Goal: Task Accomplishment & Management: Manage account settings

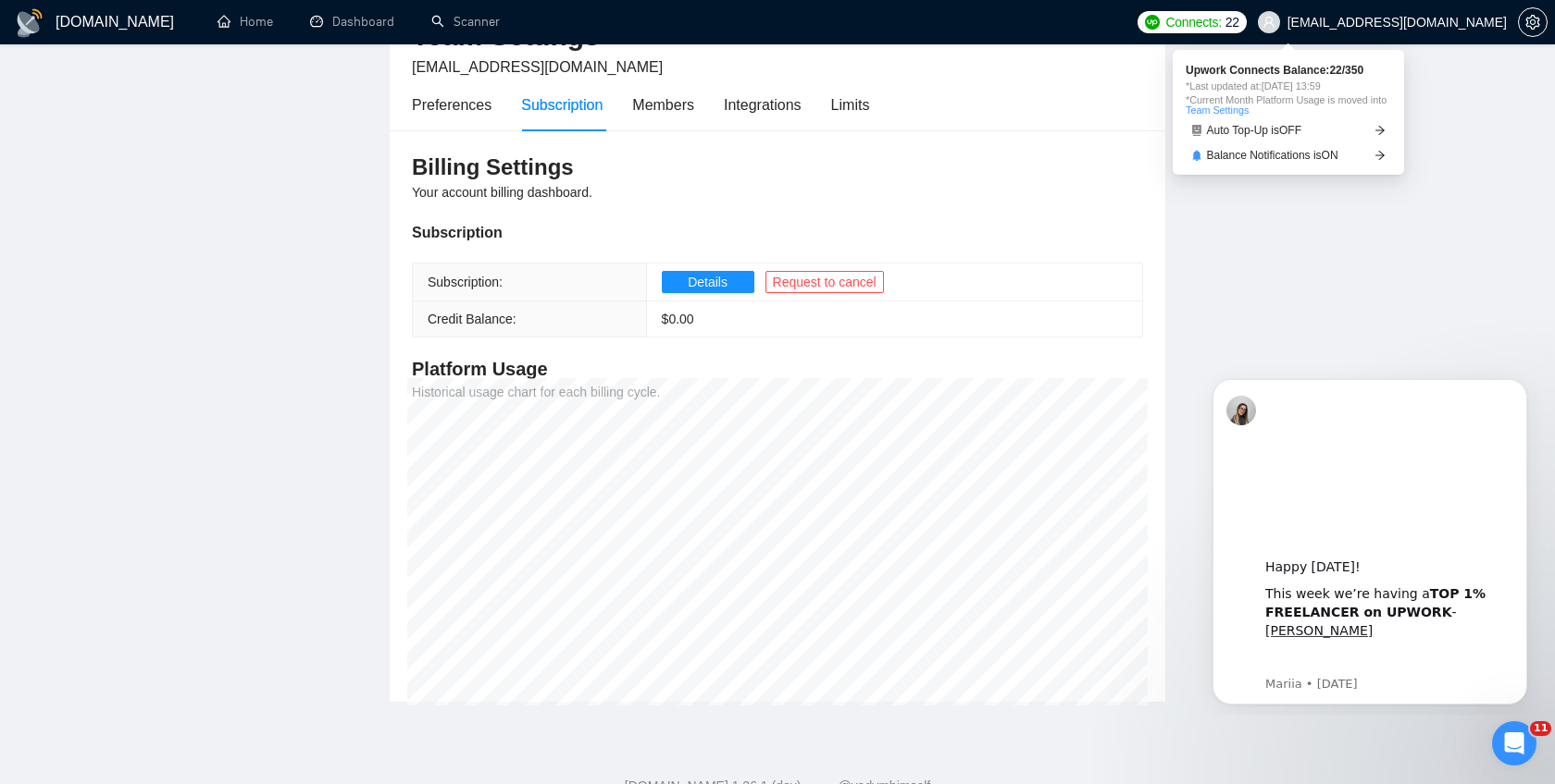
click at [1221, 14] on span "Connects:" at bounding box center [1193, 22] width 56 height 20
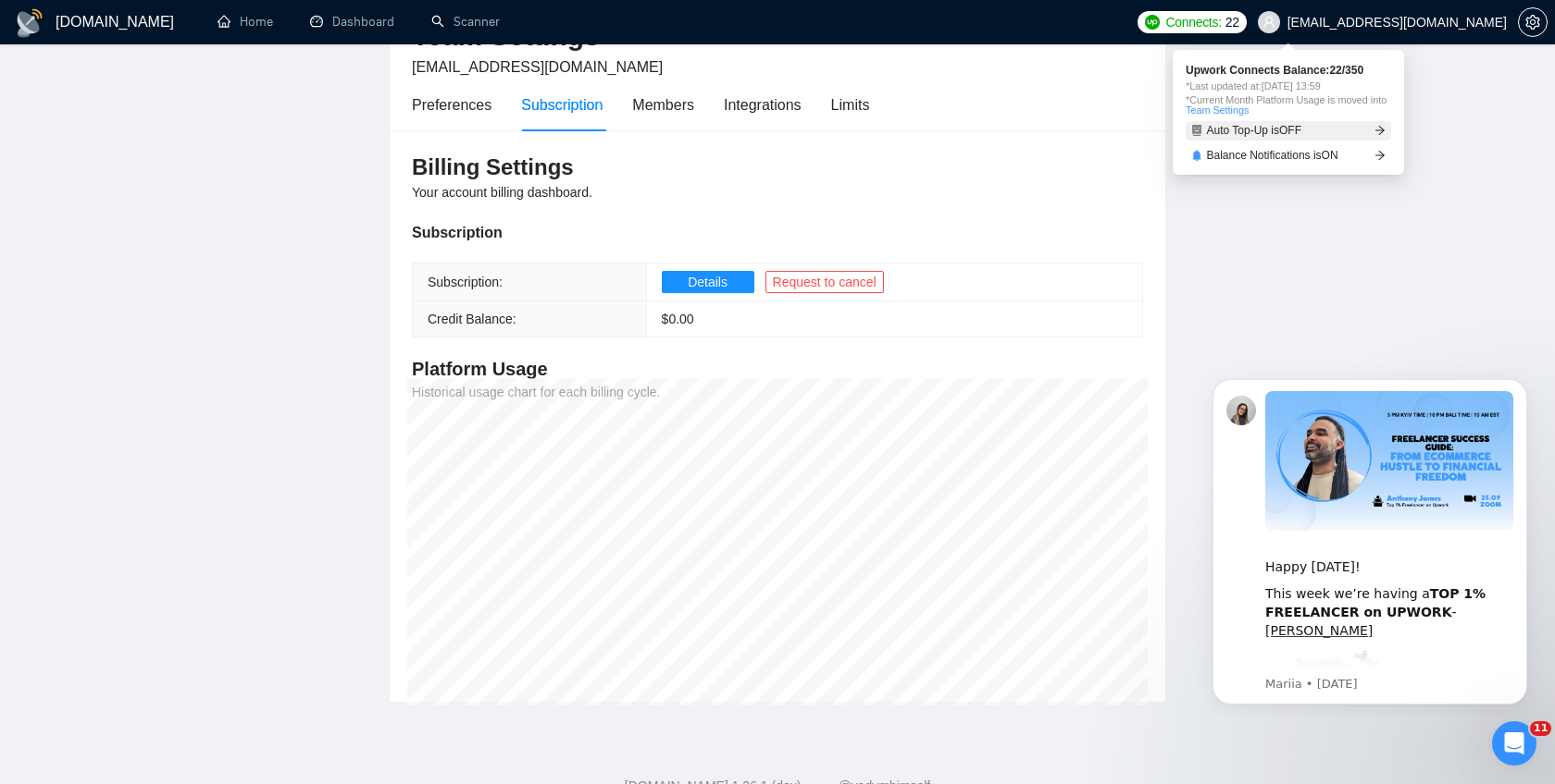
click at [1302, 127] on span "Auto Top-Up is OFF" at bounding box center [1255, 130] width 95 height 11
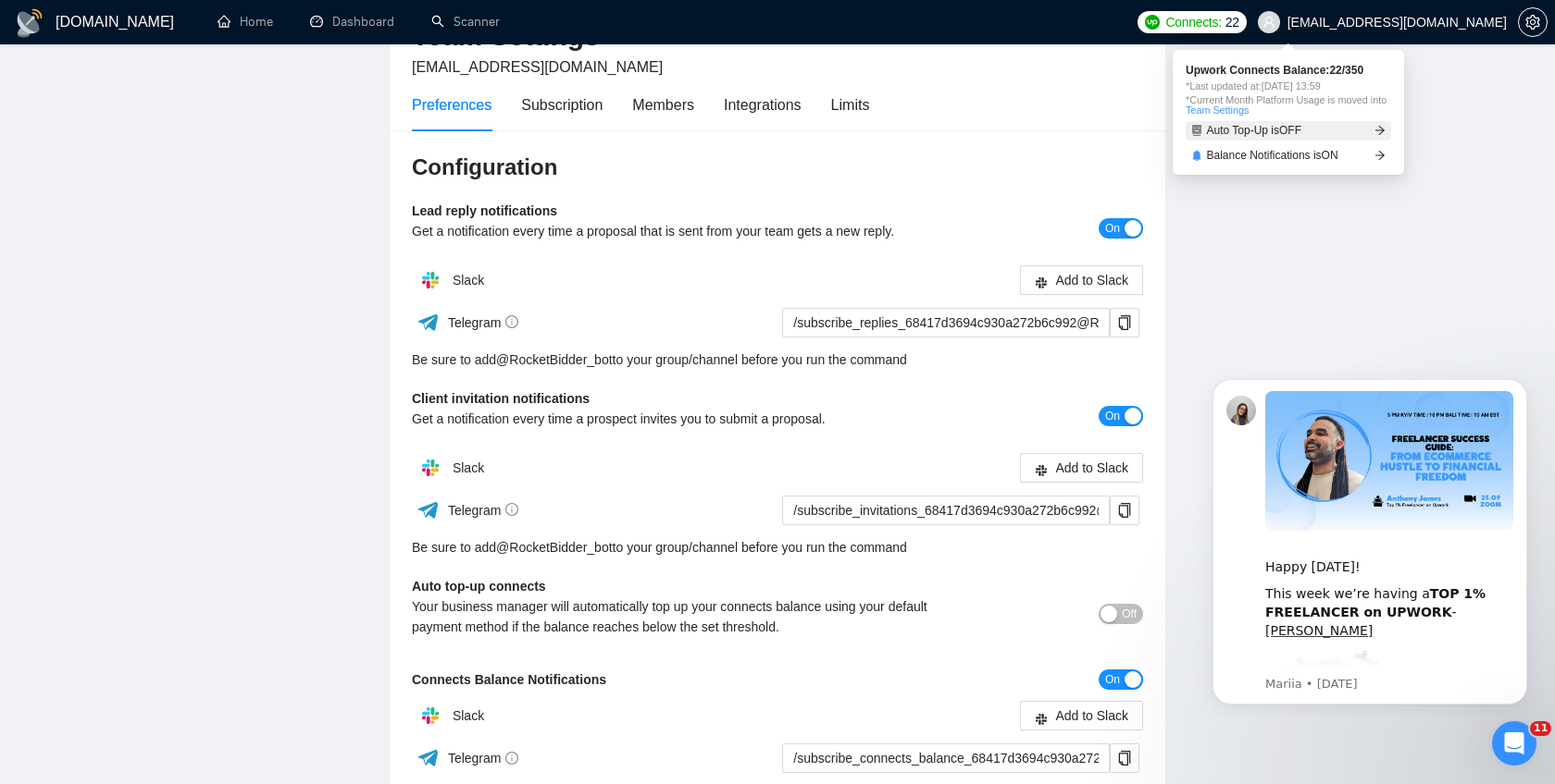
click at [1375, 127] on icon "arrow-right" at bounding box center [1379, 130] width 11 height 11
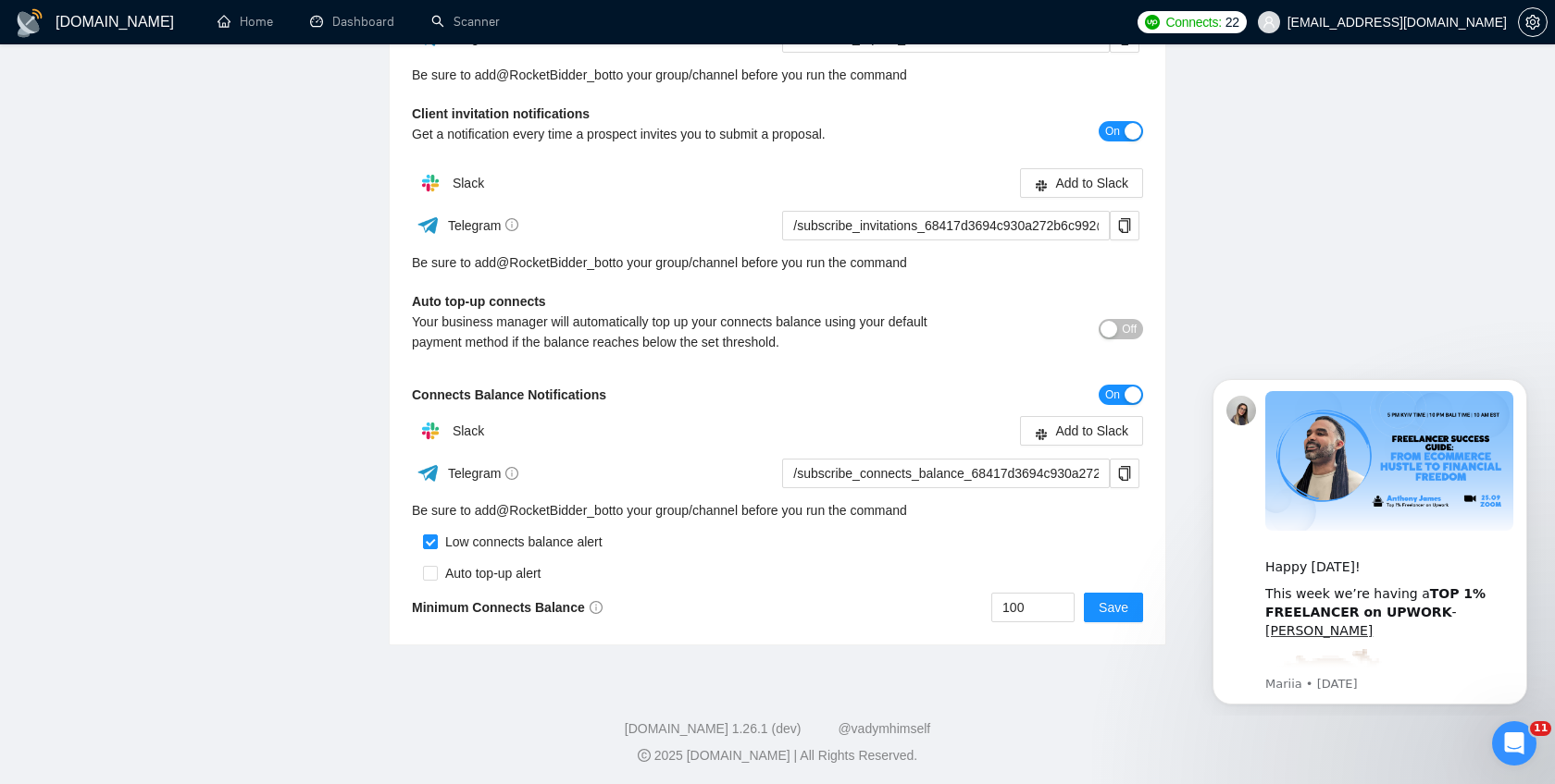
scroll to position [407, 0]
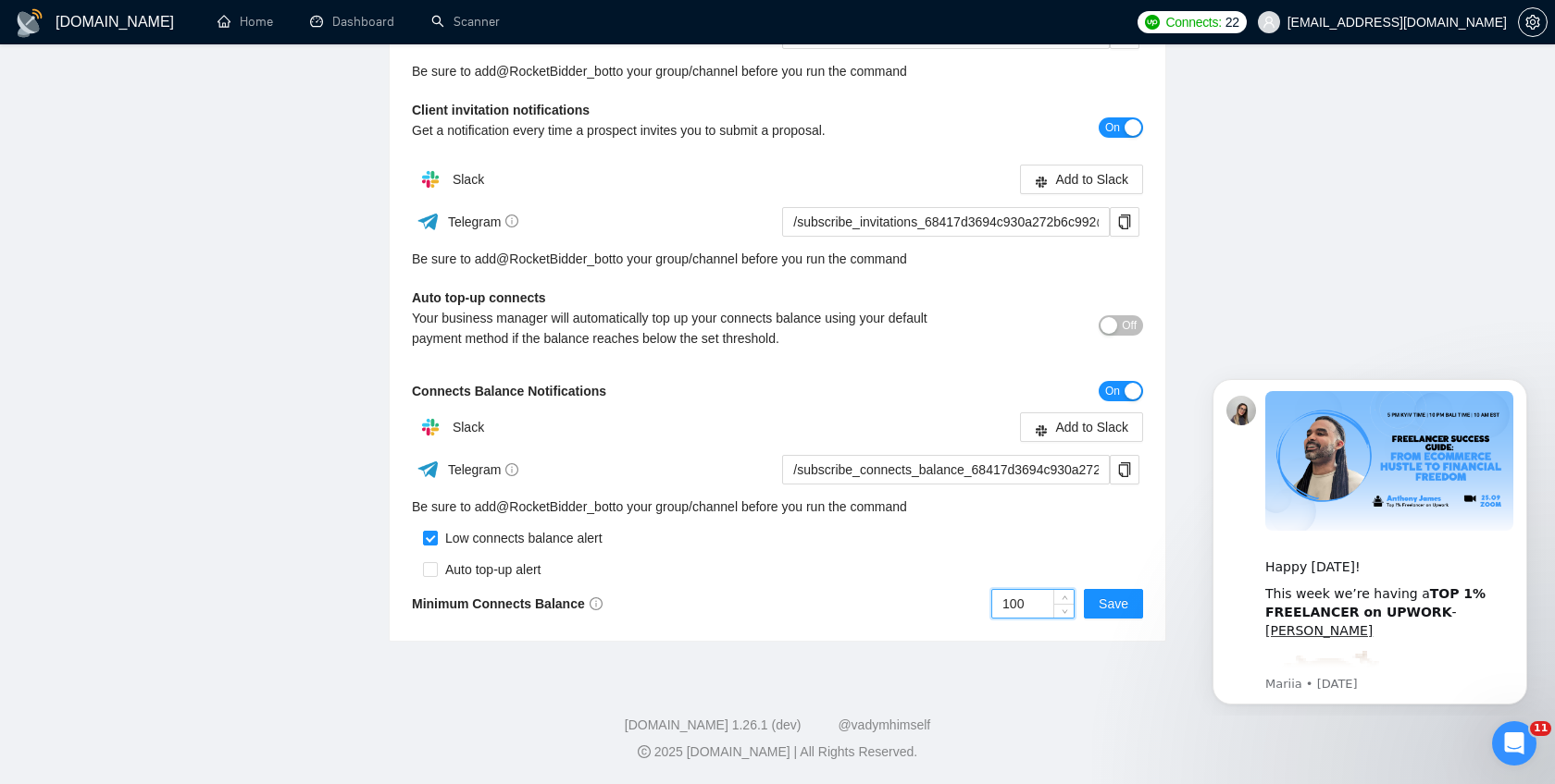
drag, startPoint x: 1041, startPoint y: 604, endPoint x: 967, endPoint y: 604, distance: 74.0
click at [967, 604] on div "100 Save" at bounding box center [960, 604] width 366 height 30
type input "50"
click at [1122, 393] on button "On" at bounding box center [1121, 391] width 45 height 20
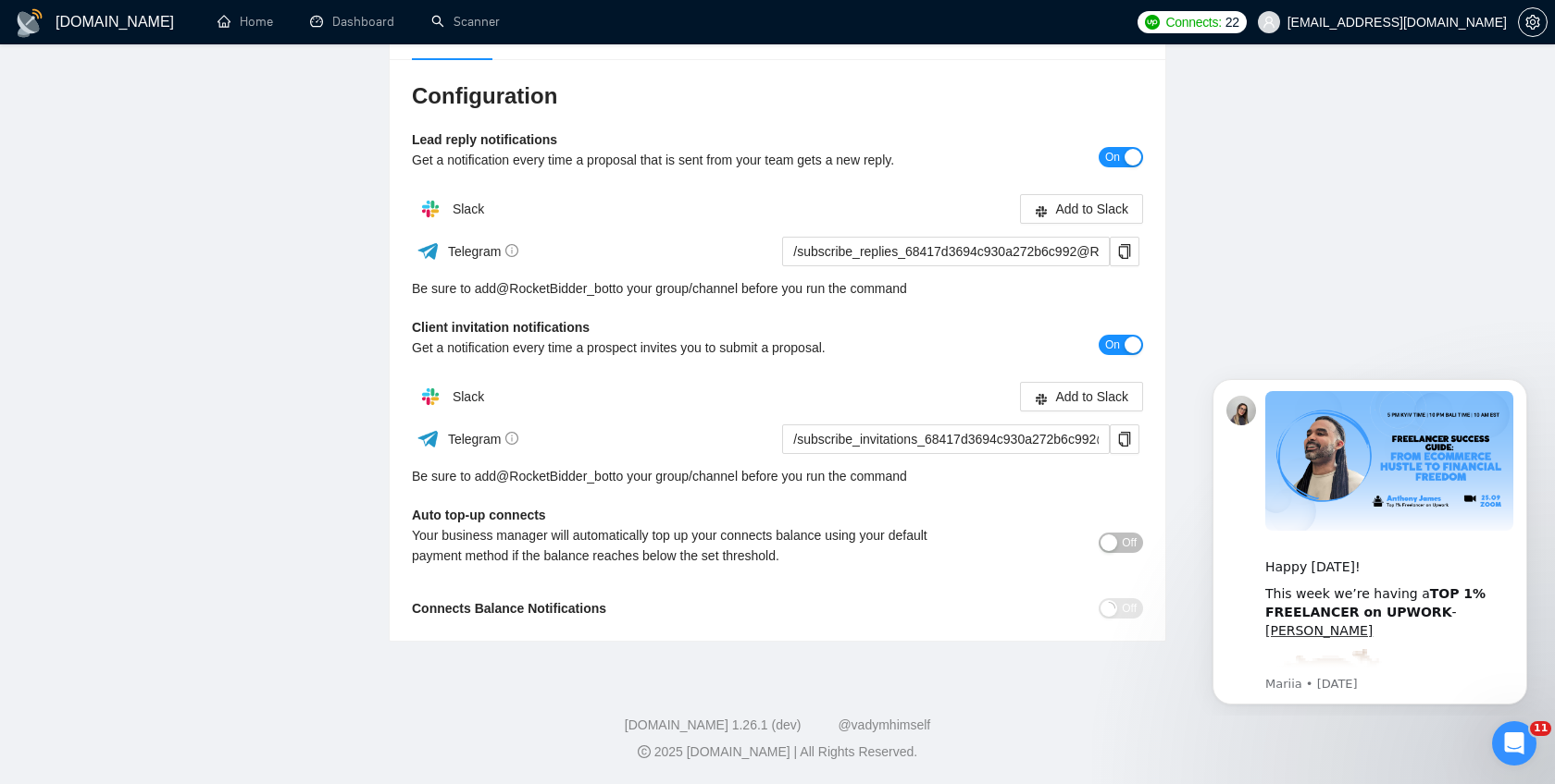
click at [1124, 344] on div "button" at bounding box center [1132, 345] width 17 height 17
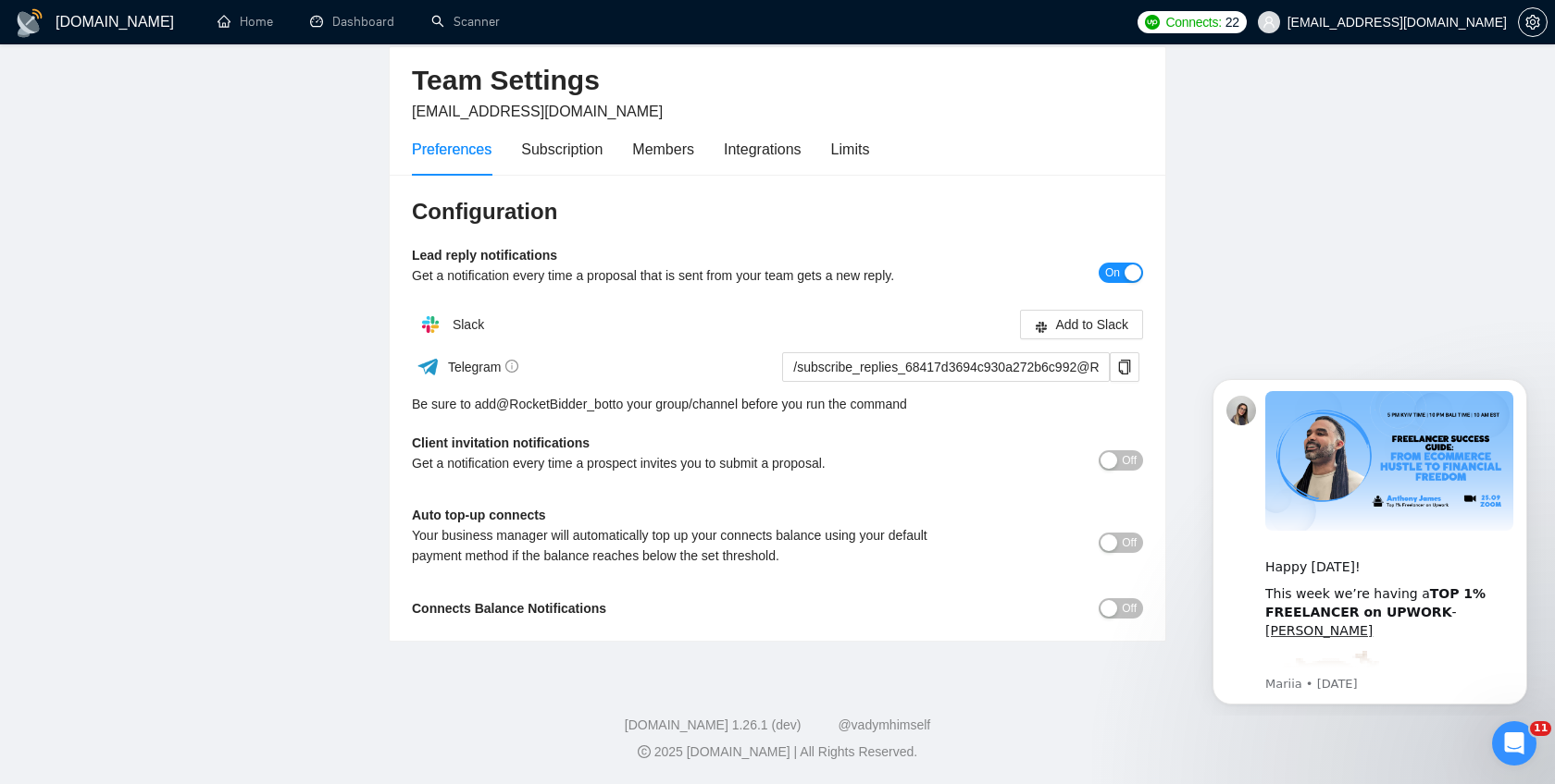
click at [1132, 543] on span "Off" at bounding box center [1128, 543] width 15 height 20
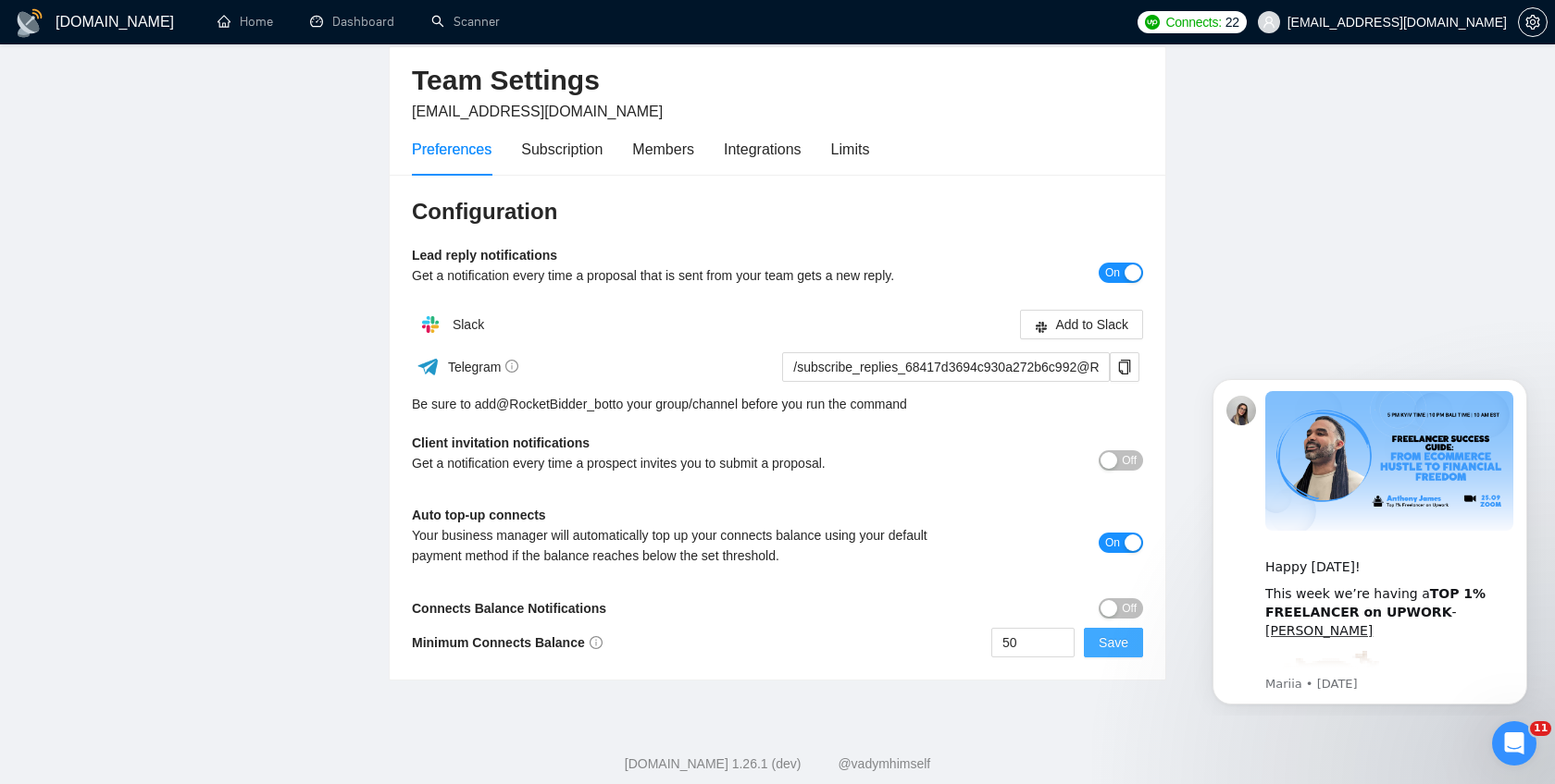
click at [1113, 647] on span "Save" at bounding box center [1114, 643] width 30 height 20
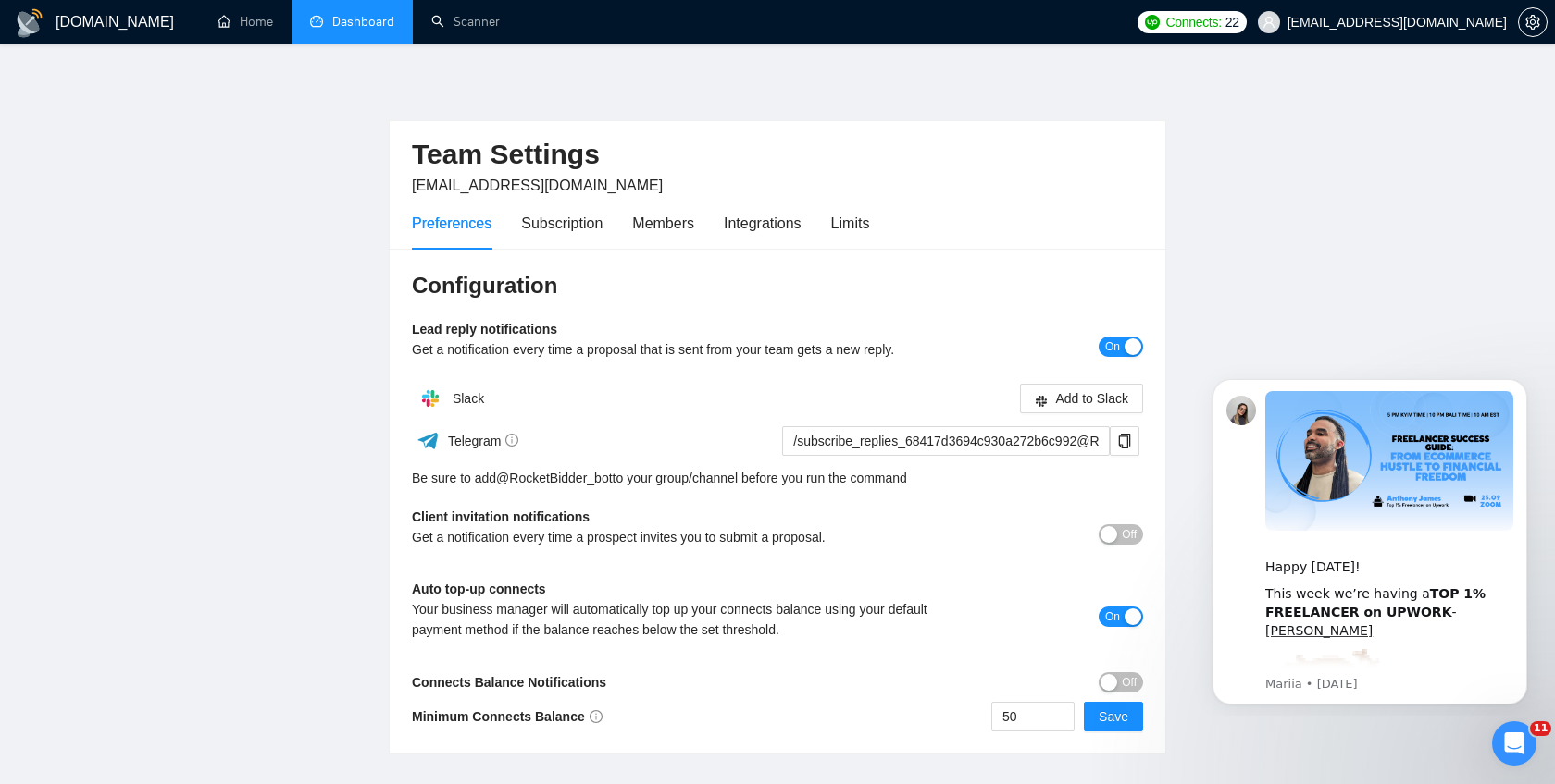
click at [353, 14] on link "Dashboard" at bounding box center [352, 22] width 85 height 16
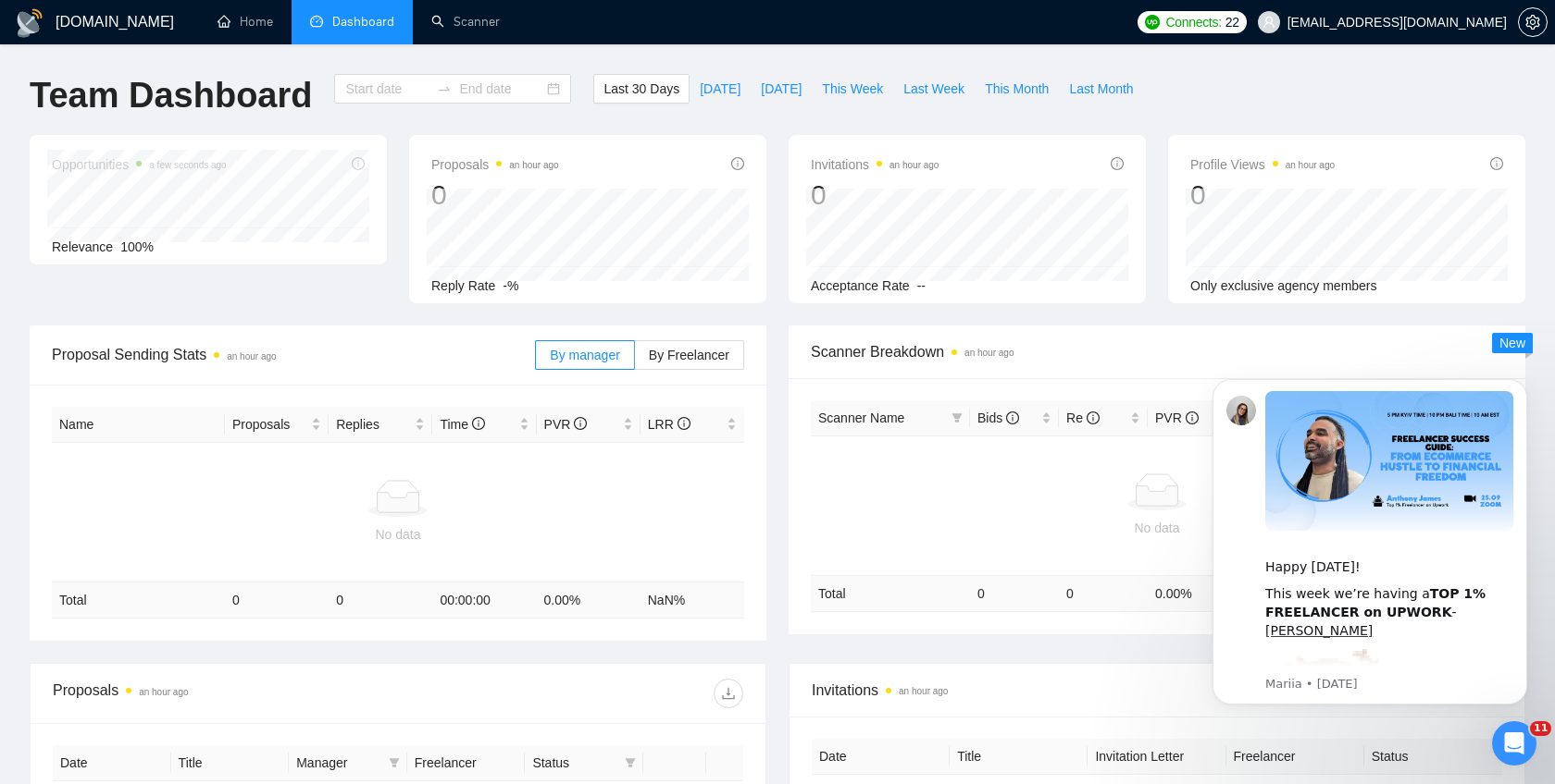
type input "[DATE]"
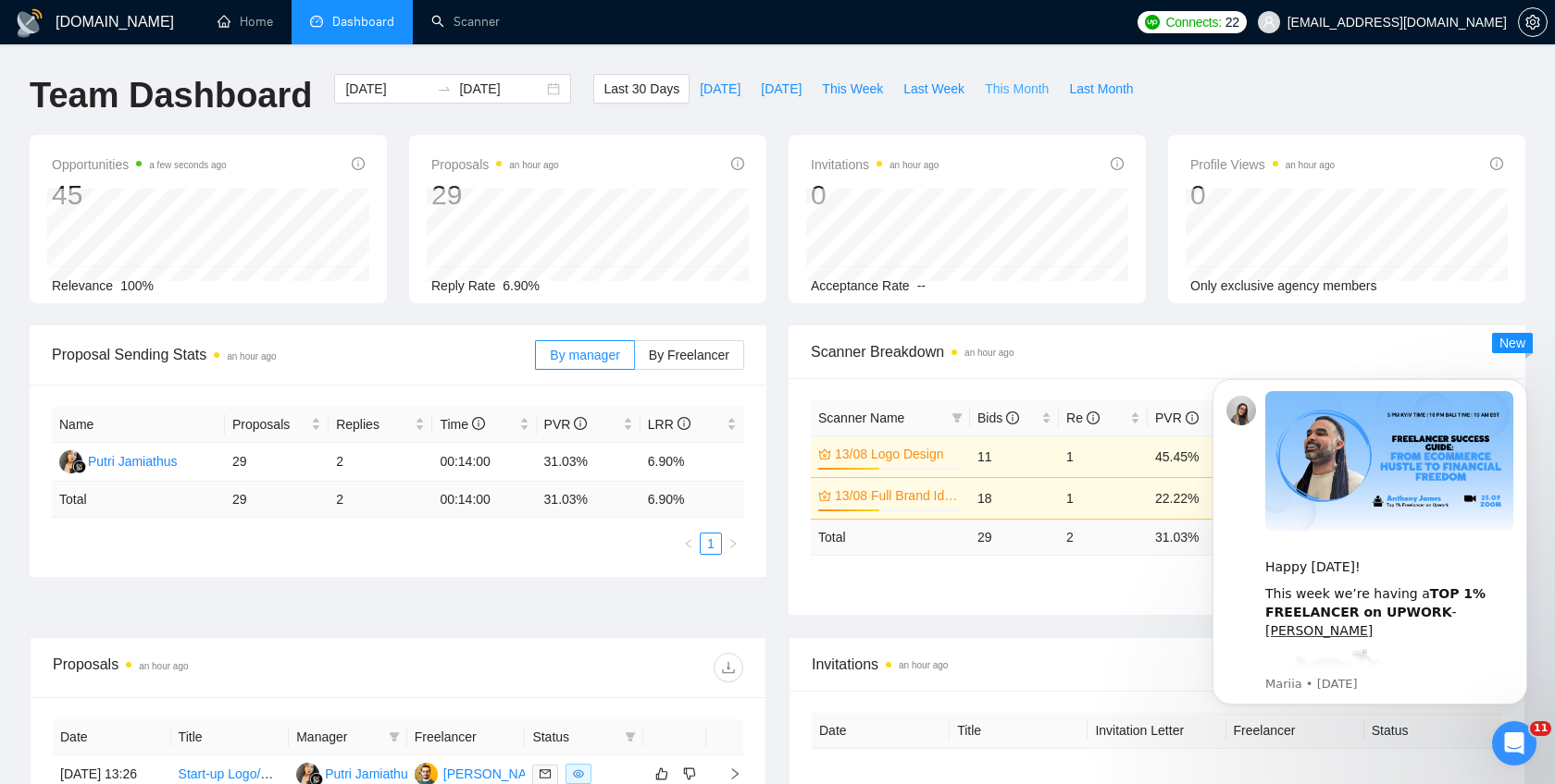
click at [1024, 84] on span "This Month" at bounding box center [1016, 88] width 64 height 20
type input "[DATE]"
